Goal: Task Accomplishment & Management: Use online tool/utility

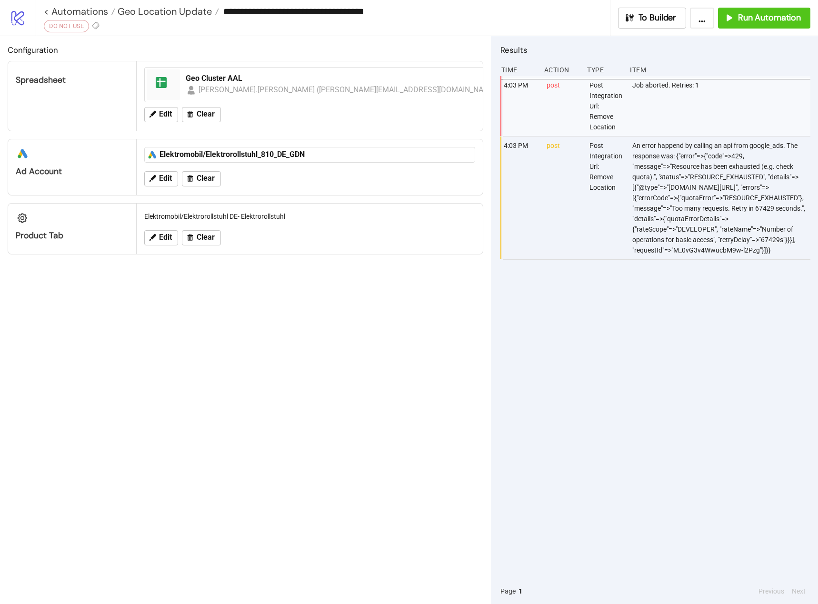
click at [69, 28] on div "DO NOT USE" at bounding box center [66, 26] width 45 height 12
click at [49, 12] on link "< Automations" at bounding box center [79, 12] width 71 height 10
click at [77, 24] on div "DO NOT USE" at bounding box center [66, 26] width 45 height 12
click at [652, 19] on span "To Builder" at bounding box center [657, 17] width 38 height 11
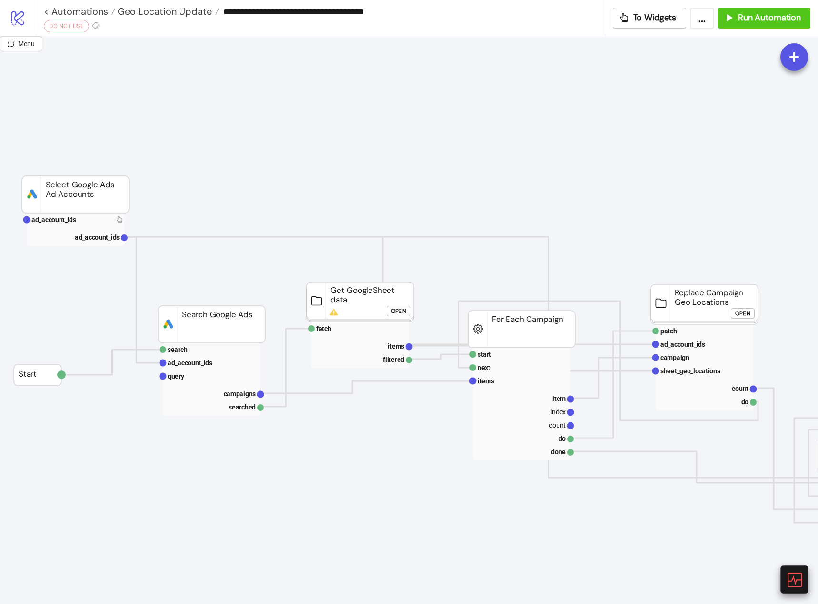
click at [795, 583] on icon at bounding box center [794, 580] width 14 height 14
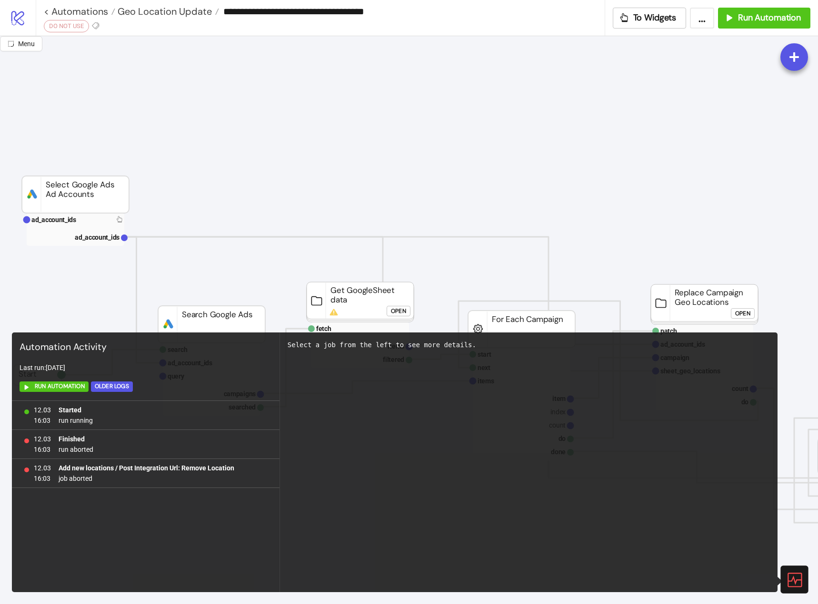
click at [69, 24] on div "DO NOT USE" at bounding box center [66, 26] width 45 height 12
click at [81, 11] on link "< Automations" at bounding box center [79, 12] width 71 height 10
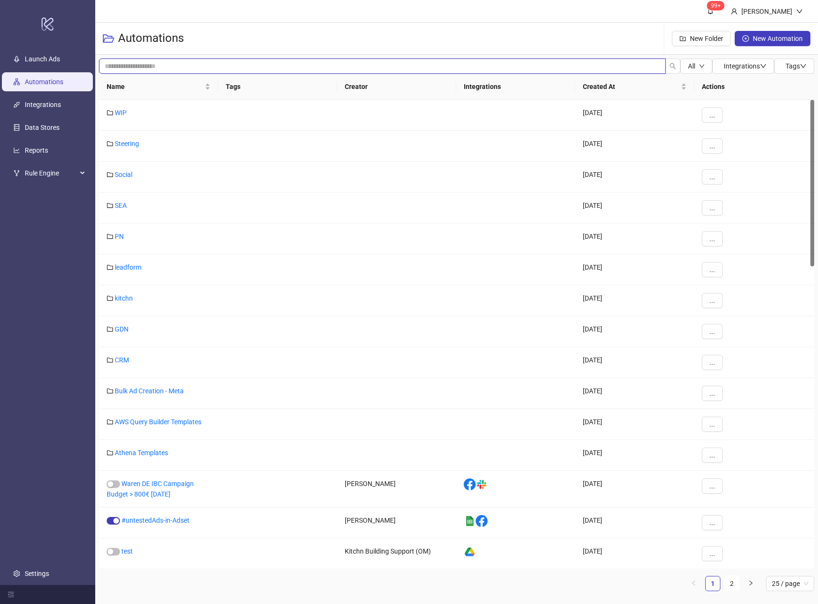
click at [139, 67] on input "search" at bounding box center [382, 66] width 566 height 15
type input "**********"
